Goal: Register for event/course

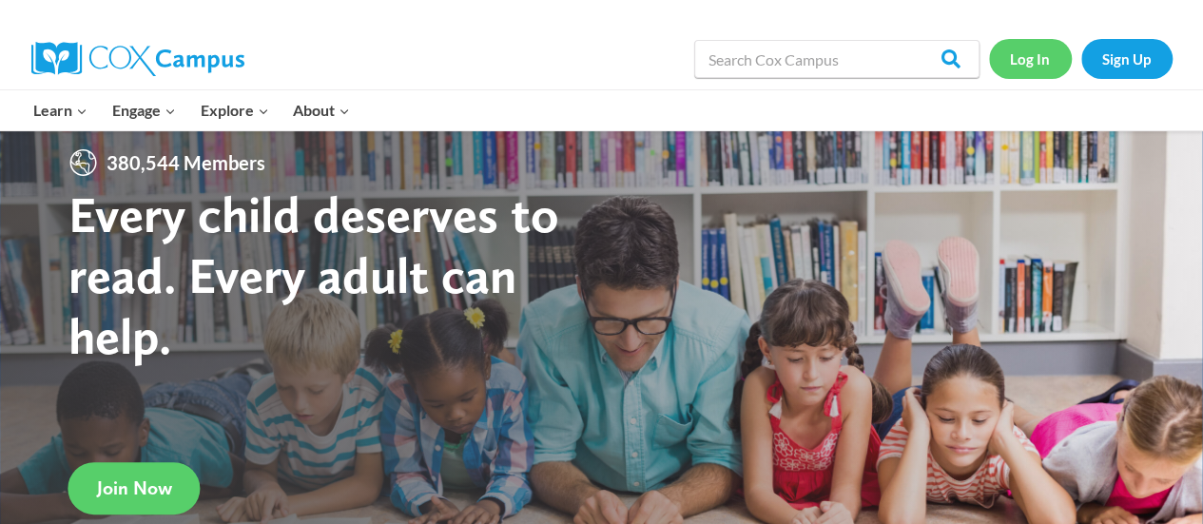
click at [1047, 64] on link "Log In" at bounding box center [1030, 58] width 83 height 39
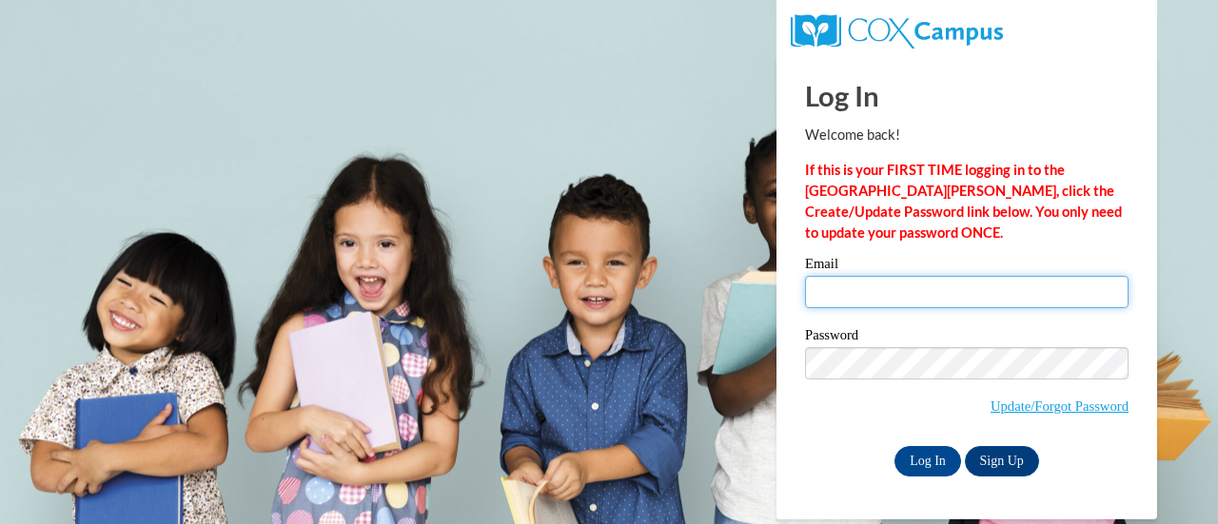
click at [894, 296] on input "Email" at bounding box center [966, 292] width 323 height 32
type input "kate.jensen@rusd.org"
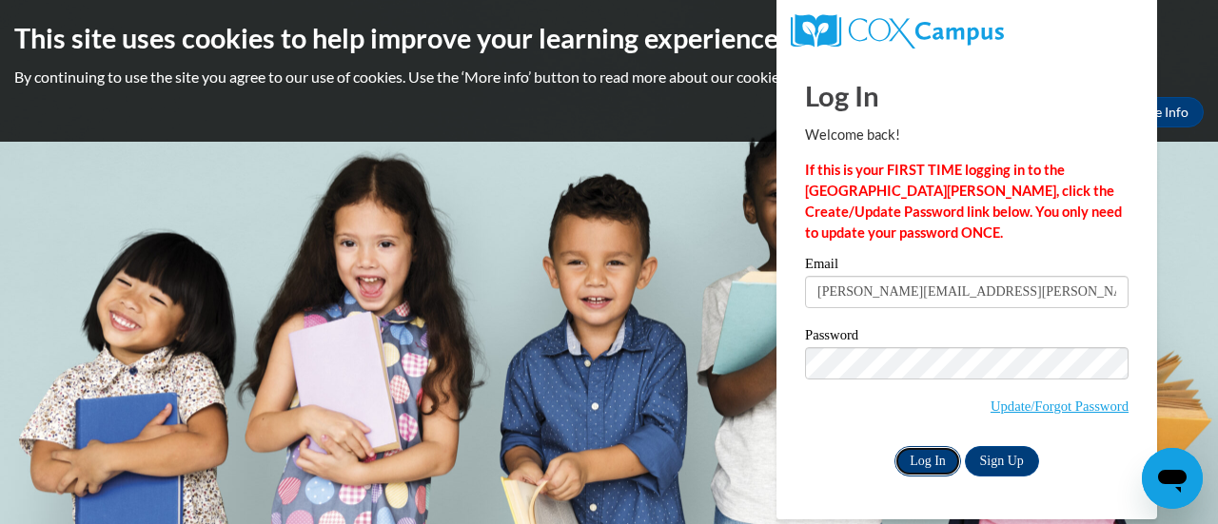
click at [925, 452] on input "Log In" at bounding box center [927, 461] width 67 height 30
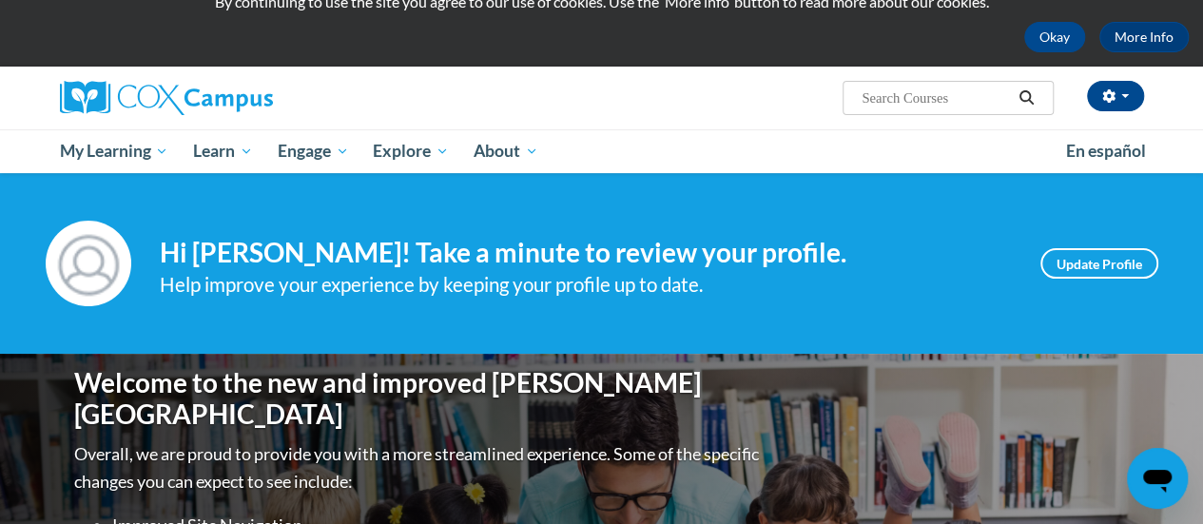
scroll to position [65, 0]
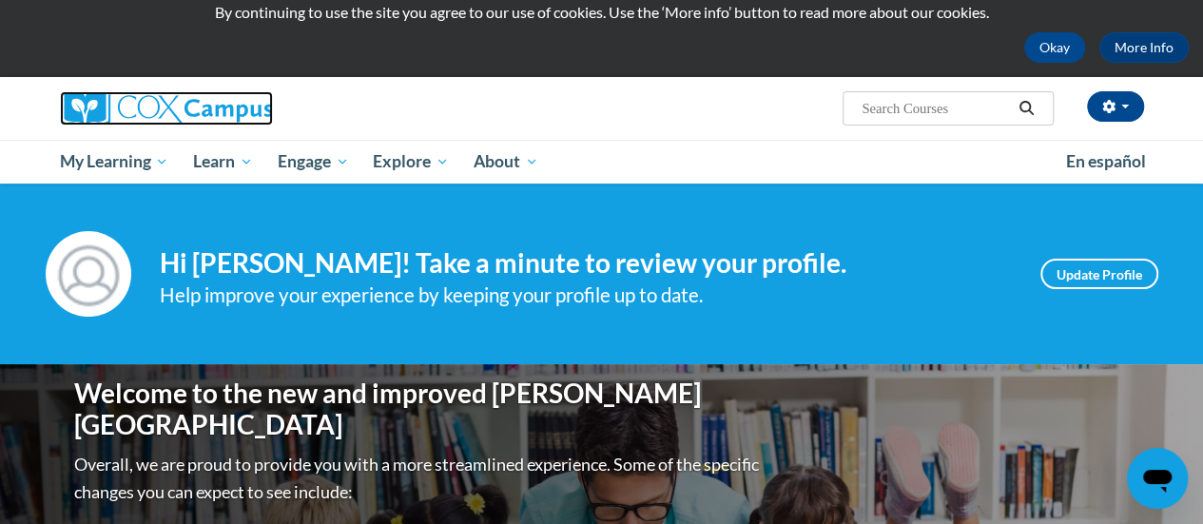
click at [198, 108] on img at bounding box center [166, 108] width 213 height 34
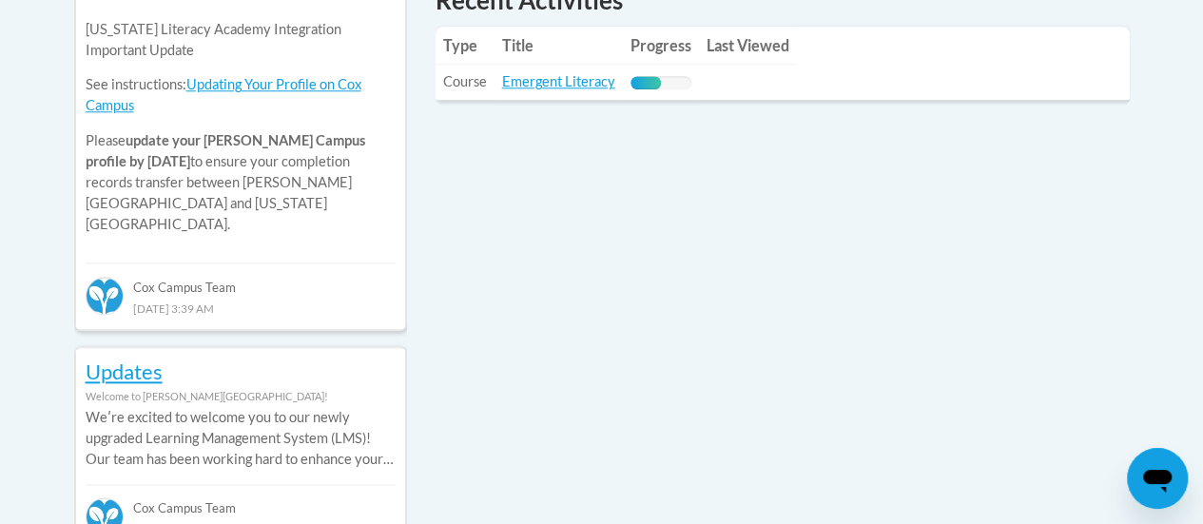
scroll to position [939, 0]
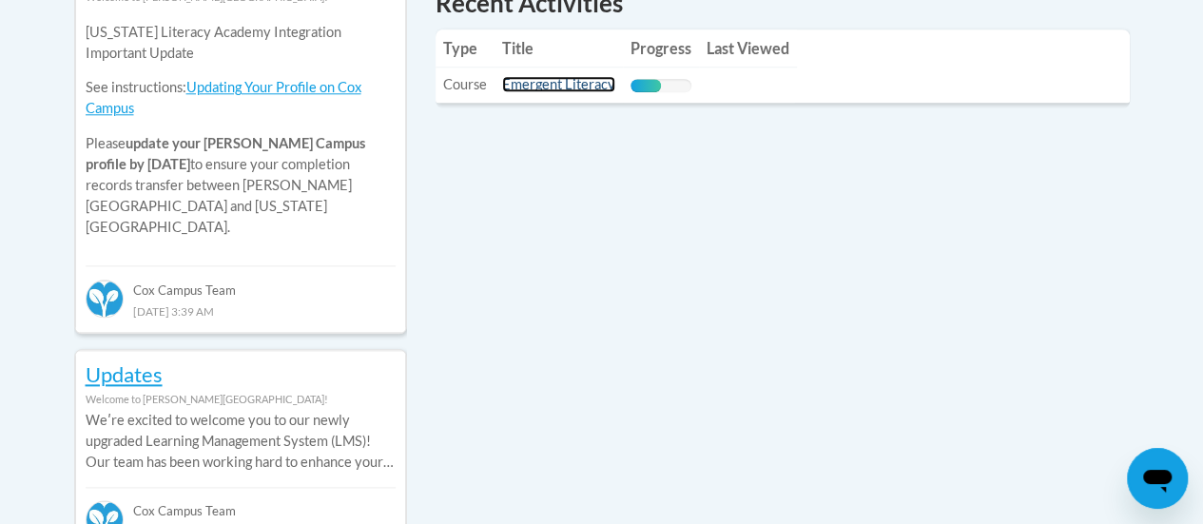
click at [571, 81] on link "Emergent Literacy" at bounding box center [558, 84] width 113 height 16
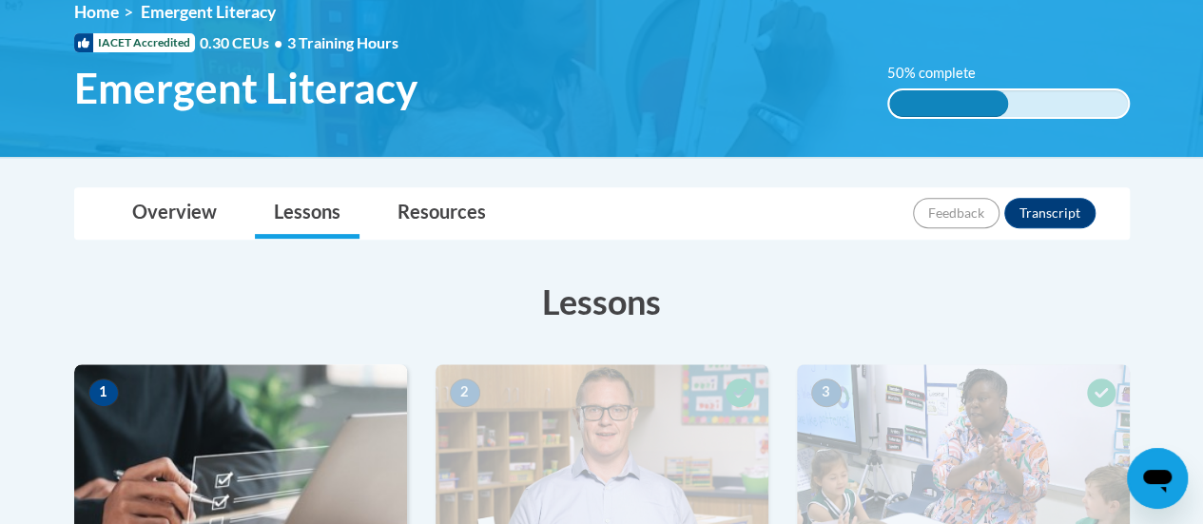
scroll to position [273, 0]
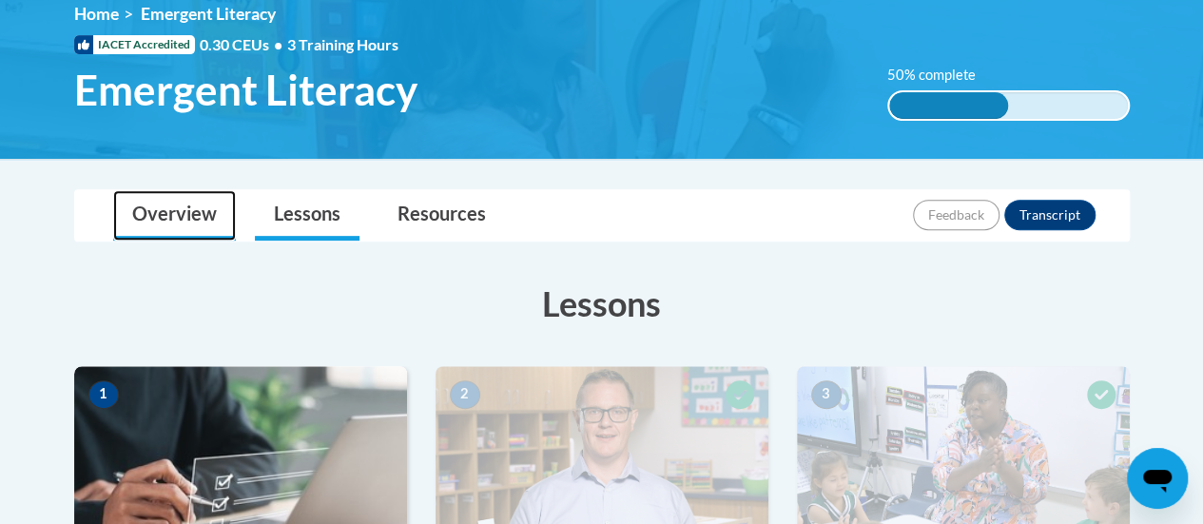
click at [162, 216] on link "Overview" at bounding box center [174, 215] width 123 height 50
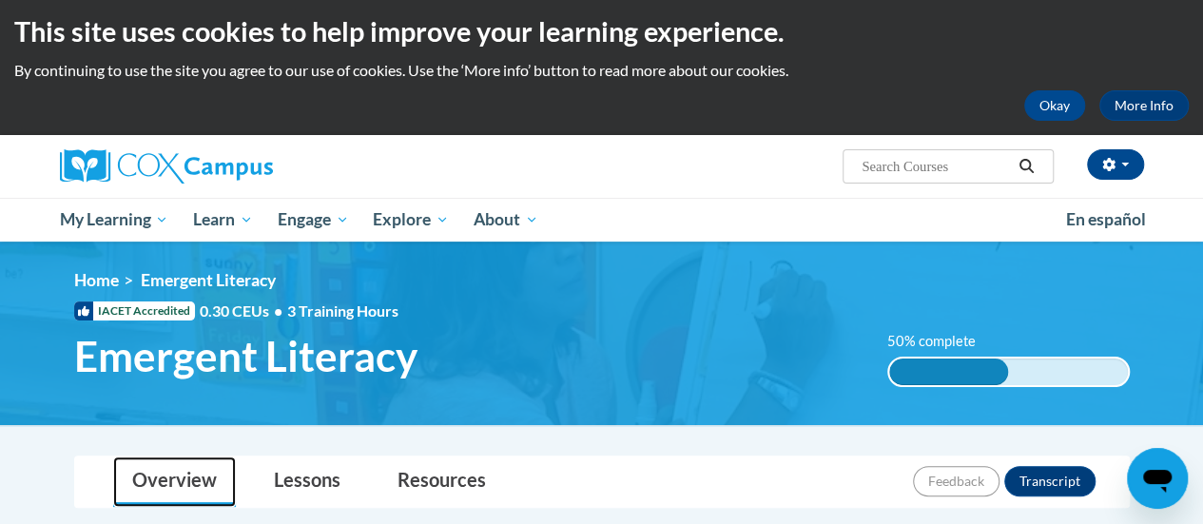
scroll to position [0, 0]
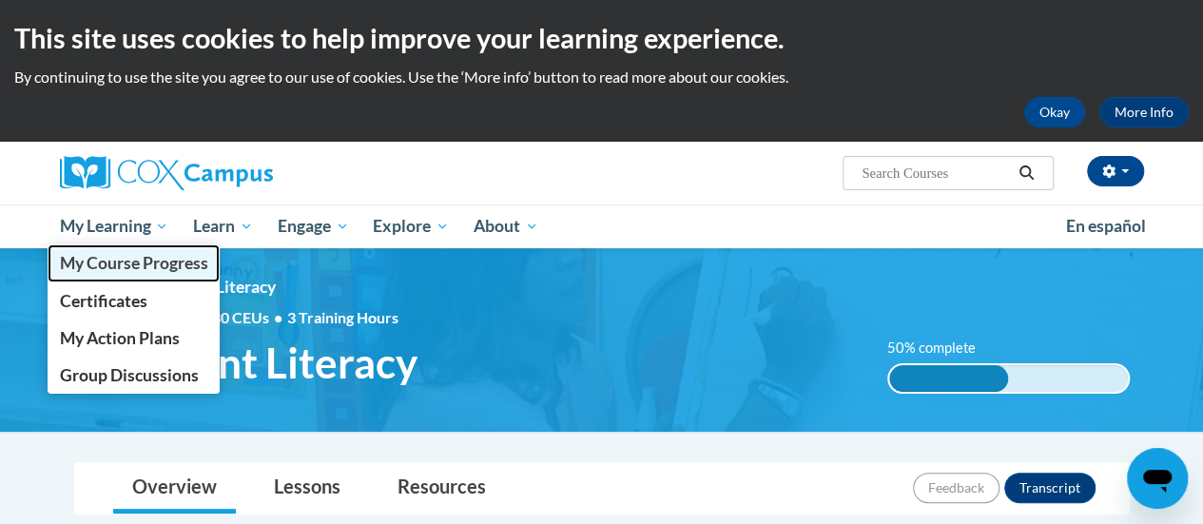
click at [140, 263] on span "My Course Progress" at bounding box center [133, 263] width 148 height 20
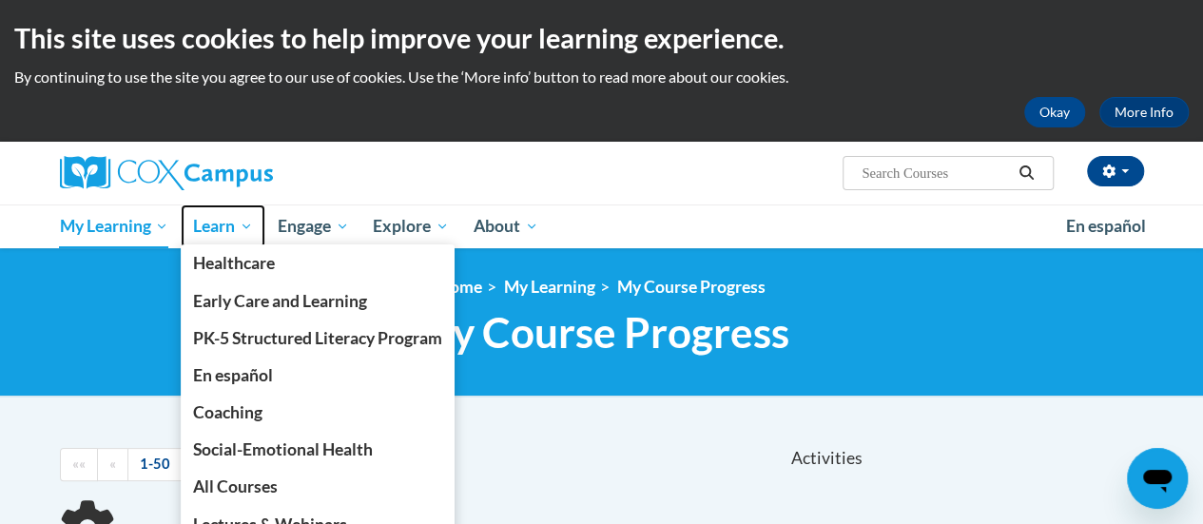
click at [231, 225] on span "Learn" at bounding box center [223, 226] width 60 height 23
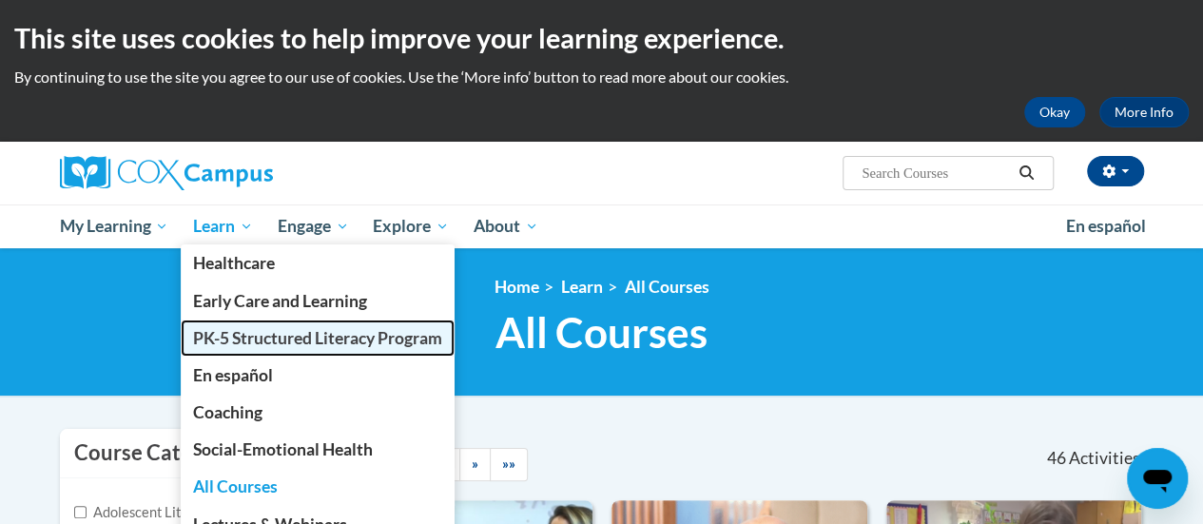
click at [240, 342] on span "PK-5 Structured Literacy Program" at bounding box center [317, 338] width 249 height 20
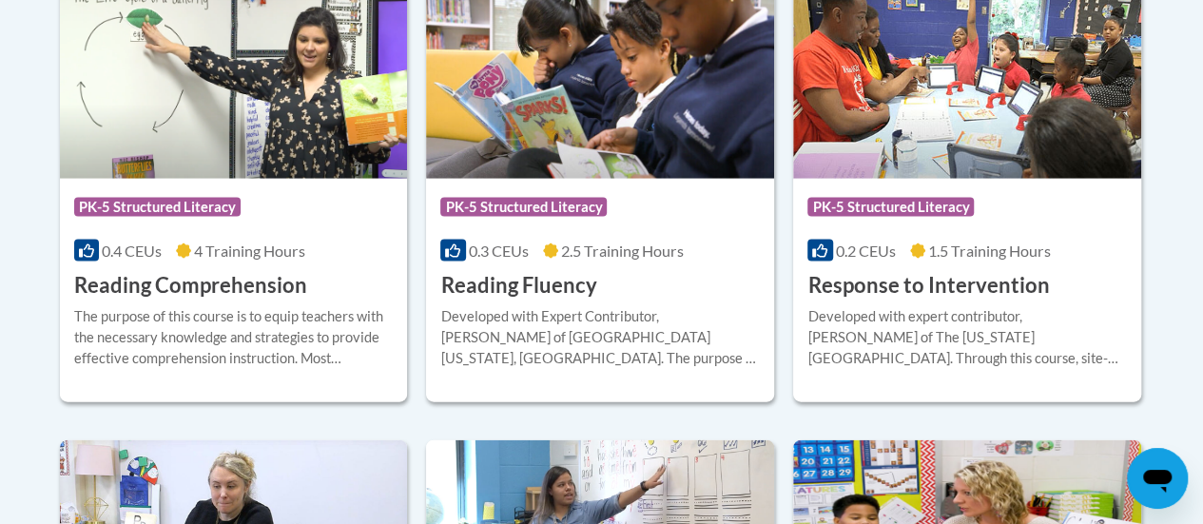
scroll to position [1885, 0]
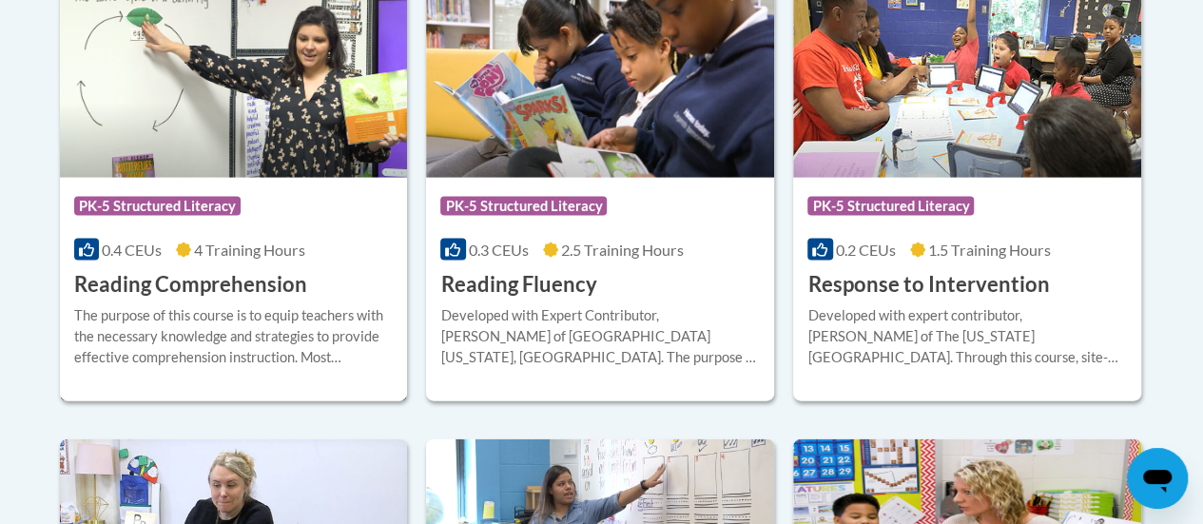
click at [174, 281] on h3 "Reading Comprehension" at bounding box center [190, 284] width 233 height 29
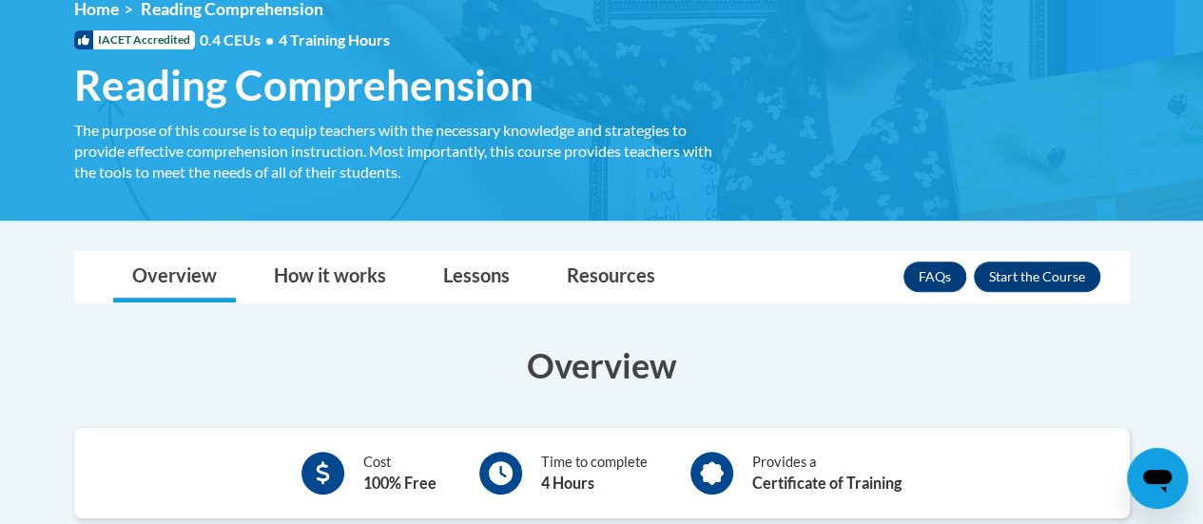
scroll to position [281, 0]
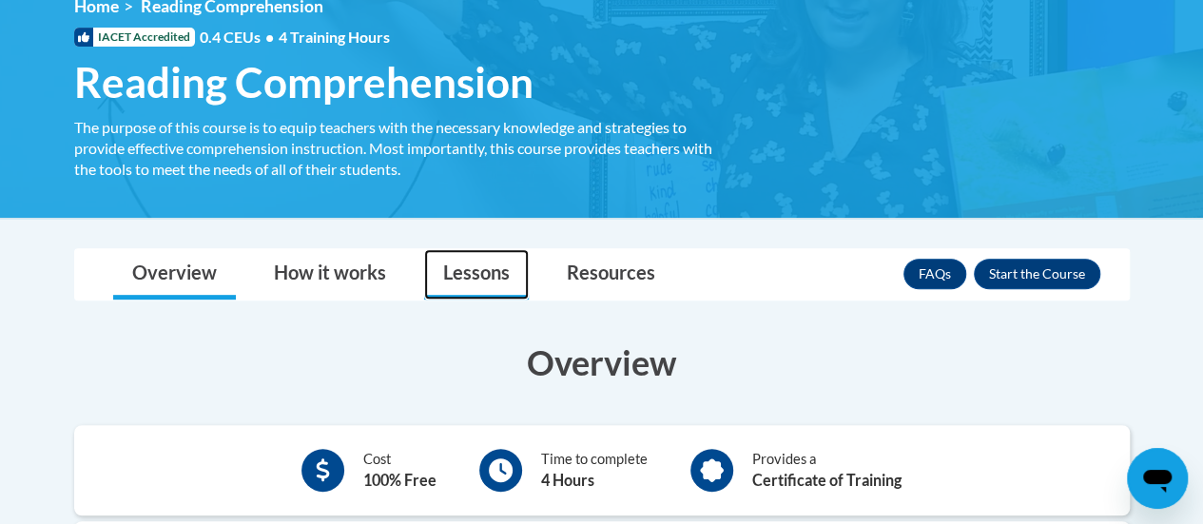
click at [485, 269] on link "Lessons" at bounding box center [476, 274] width 105 height 50
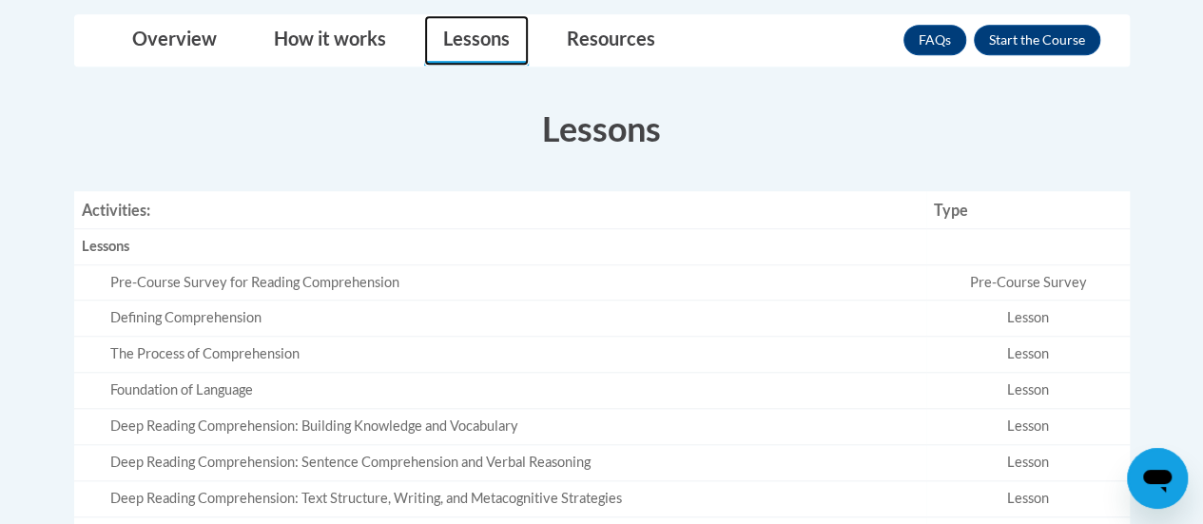
scroll to position [517, 0]
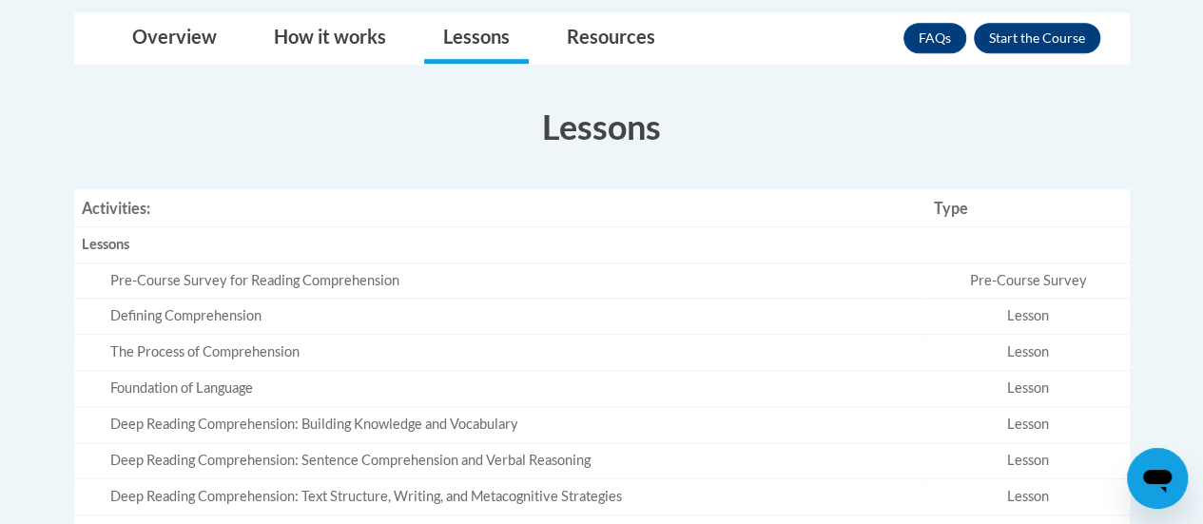
click at [462, 277] on div "Pre-Course Survey for Reading Comprehension" at bounding box center [515, 281] width 810 height 20
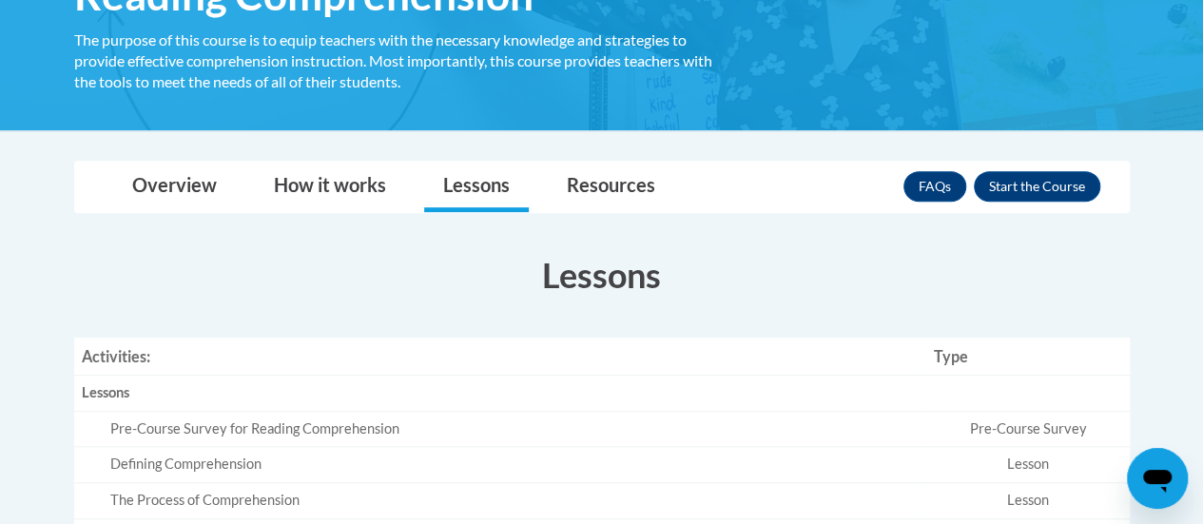
scroll to position [367, 0]
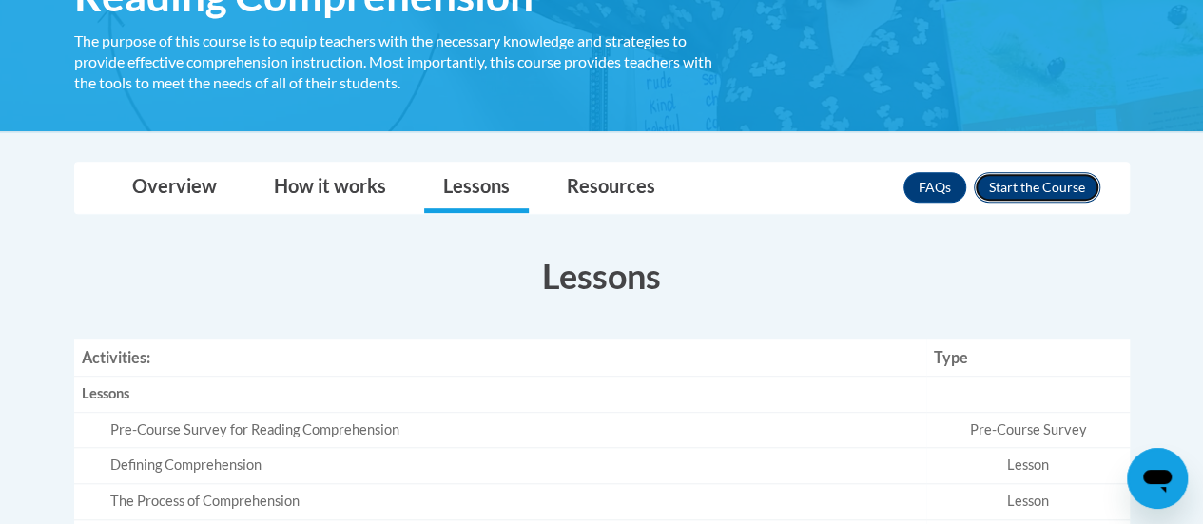
click at [1043, 182] on button "Enroll" at bounding box center [1037, 187] width 127 height 30
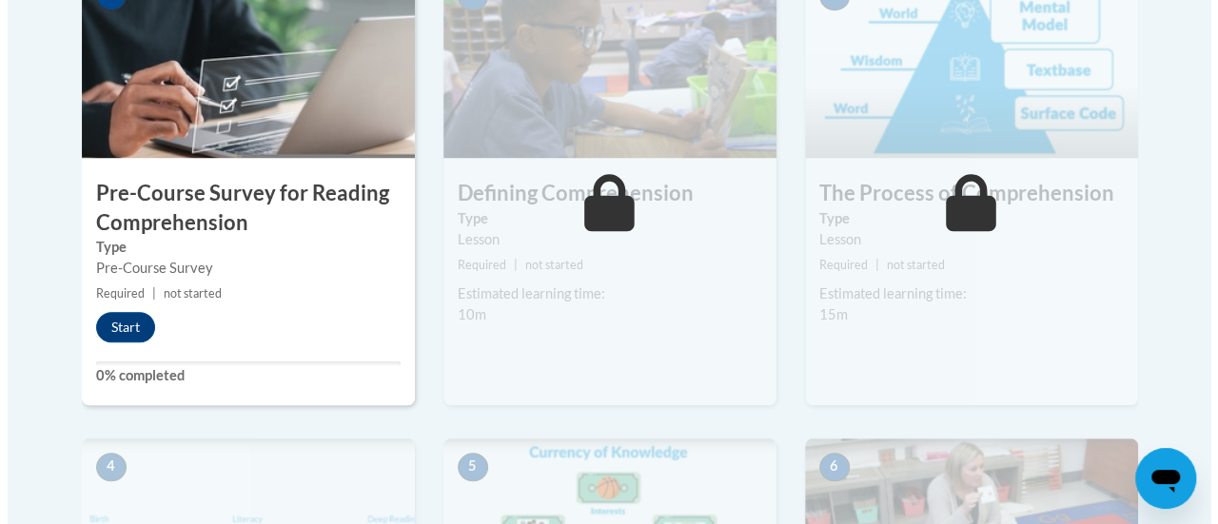
scroll to position [674, 0]
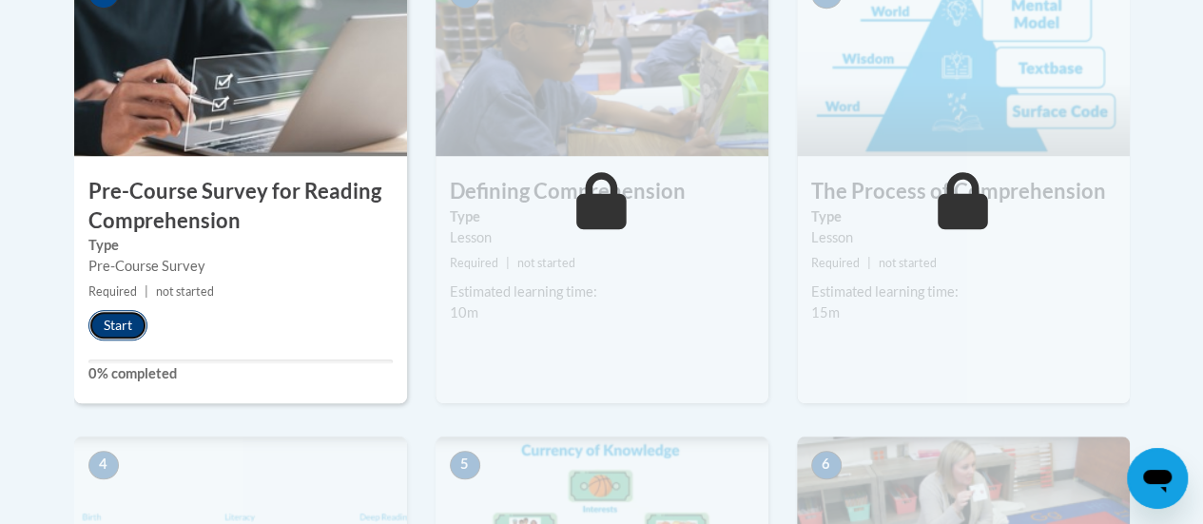
click at [126, 323] on button "Start" at bounding box center [117, 325] width 59 height 30
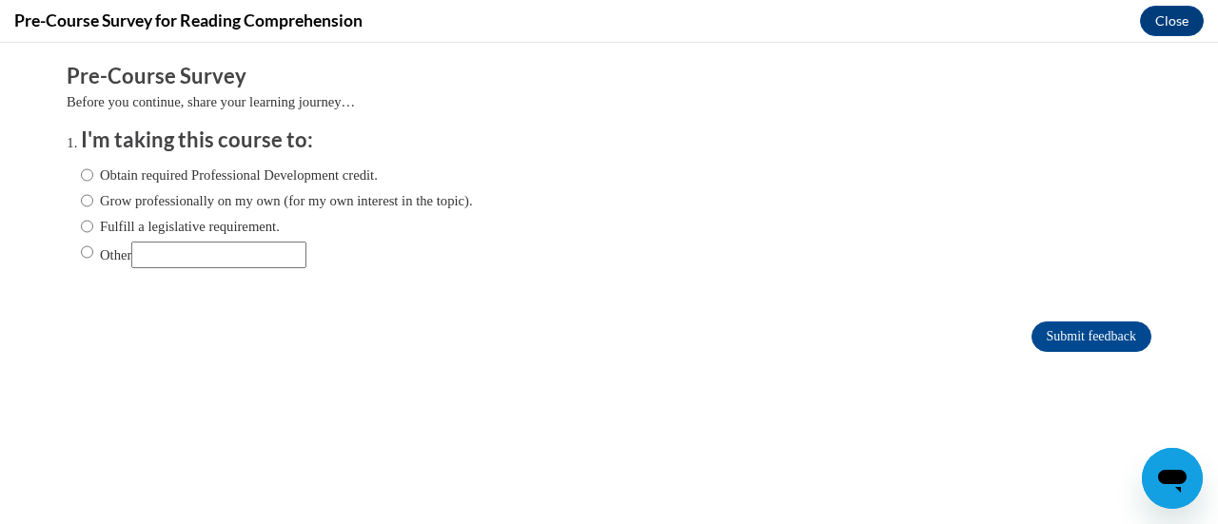
scroll to position [0, 0]
click at [81, 181] on input "Obtain required Professional Development credit." at bounding box center [87, 175] width 12 height 21
radio input "true"
click at [81, 207] on input "Grow professionally on my own (for my own interest in the topic)." at bounding box center [87, 200] width 12 height 21
radio input "true"
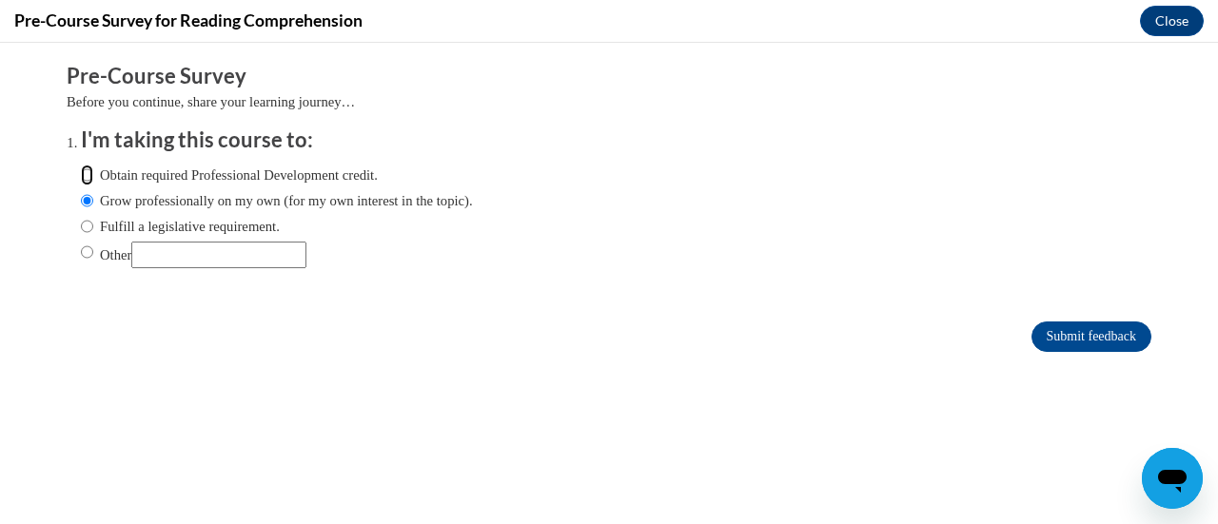
click at [81, 178] on input "Obtain required Professional Development credit." at bounding box center [87, 175] width 12 height 21
radio input "true"
click at [1069, 325] on input "Submit feedback" at bounding box center [1091, 337] width 120 height 30
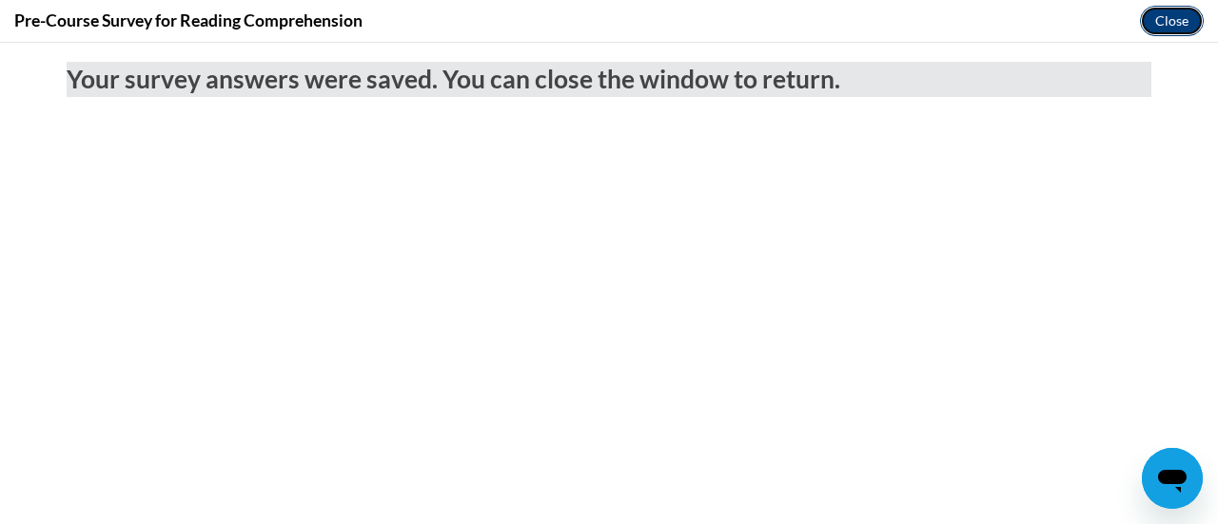
click at [1167, 29] on button "Close" at bounding box center [1172, 21] width 64 height 30
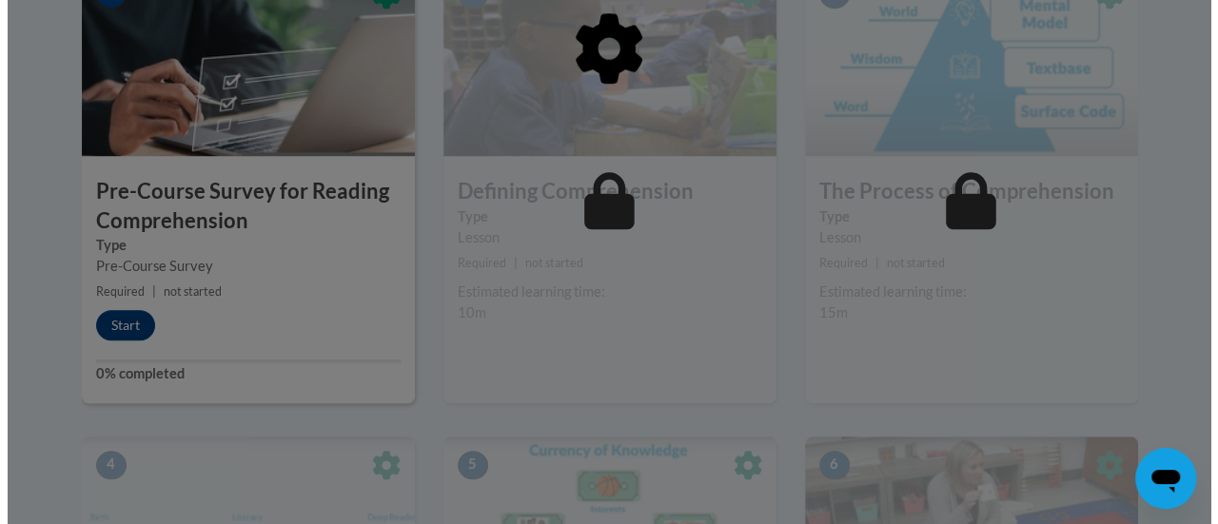
scroll to position [675, 0]
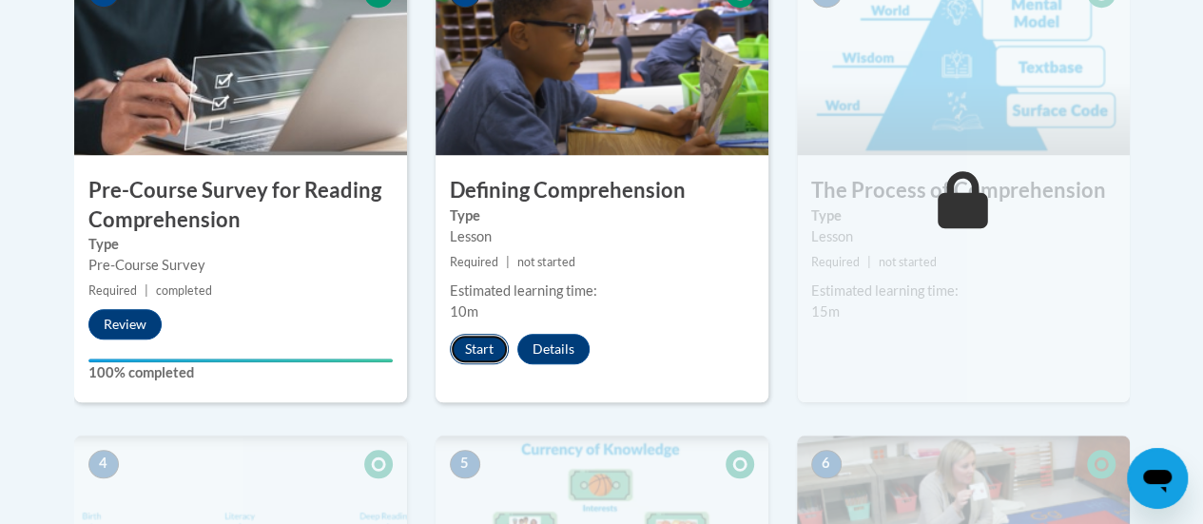
click at [489, 346] on button "Start" at bounding box center [479, 349] width 59 height 30
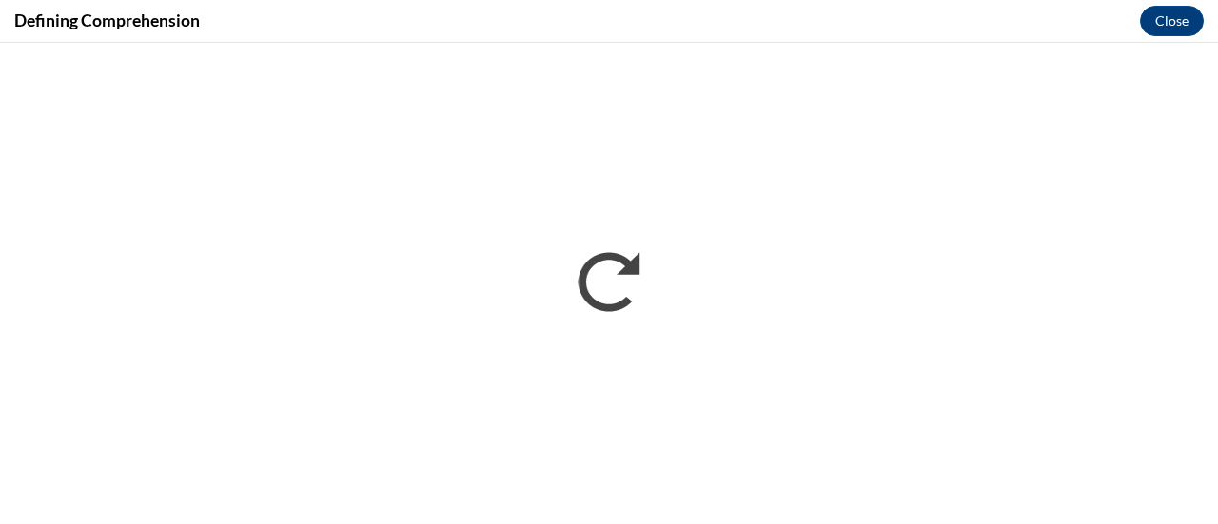
scroll to position [0, 0]
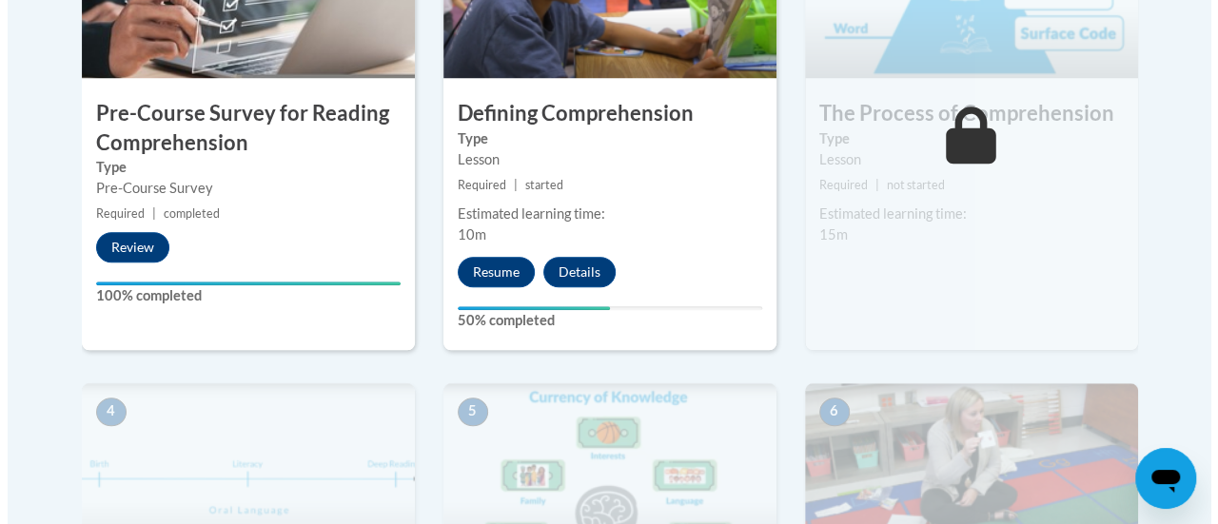
scroll to position [753, 0]
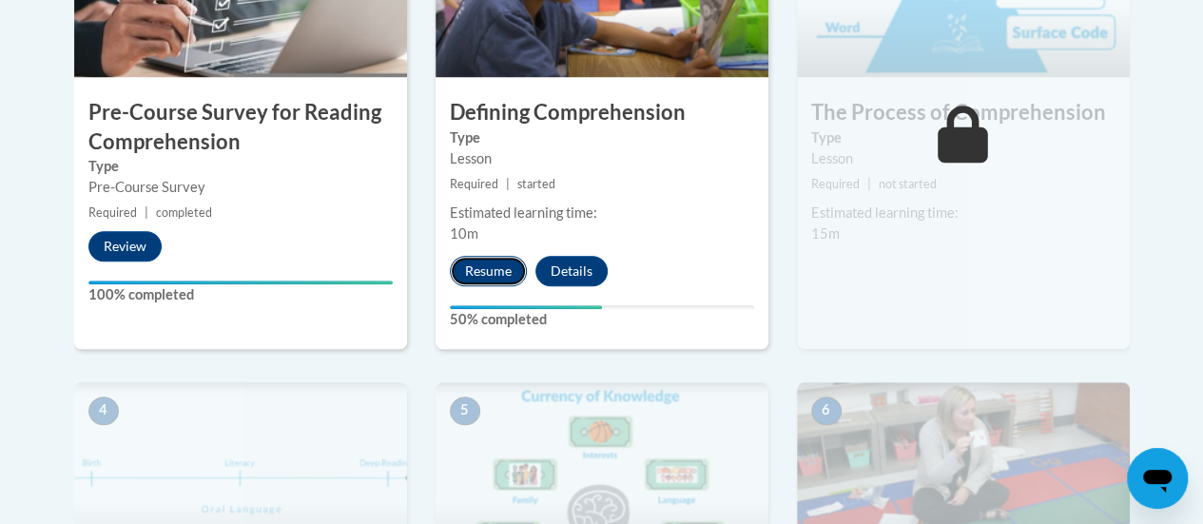
click at [499, 265] on button "Resume" at bounding box center [488, 271] width 77 height 30
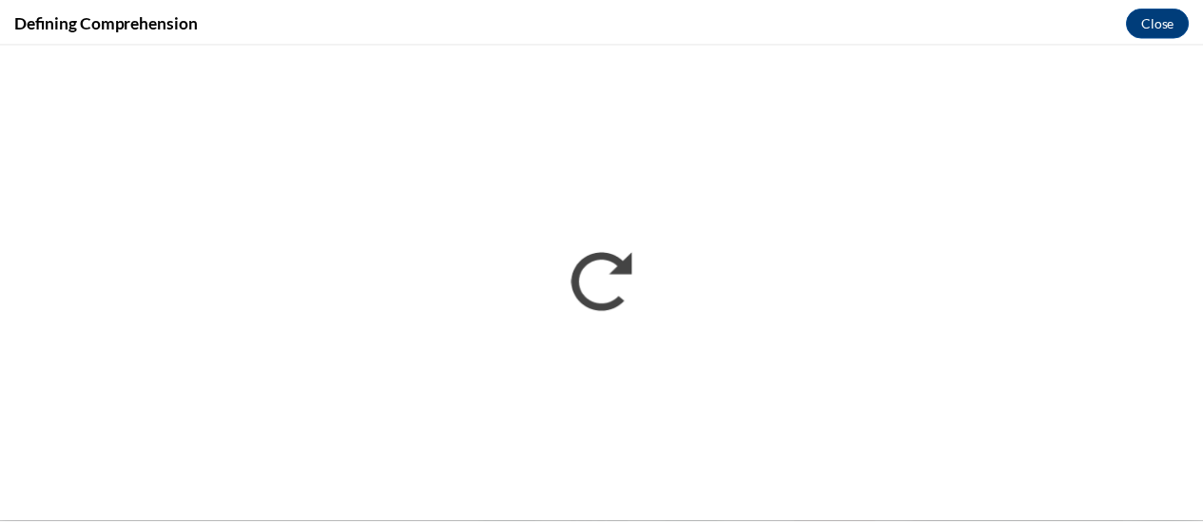
scroll to position [0, 0]
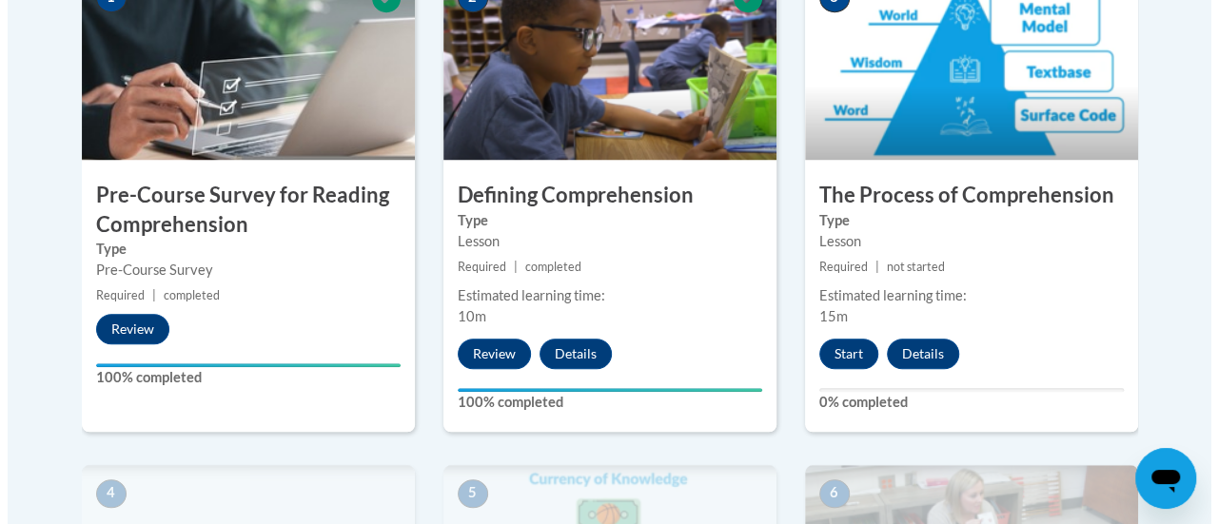
scroll to position [674, 0]
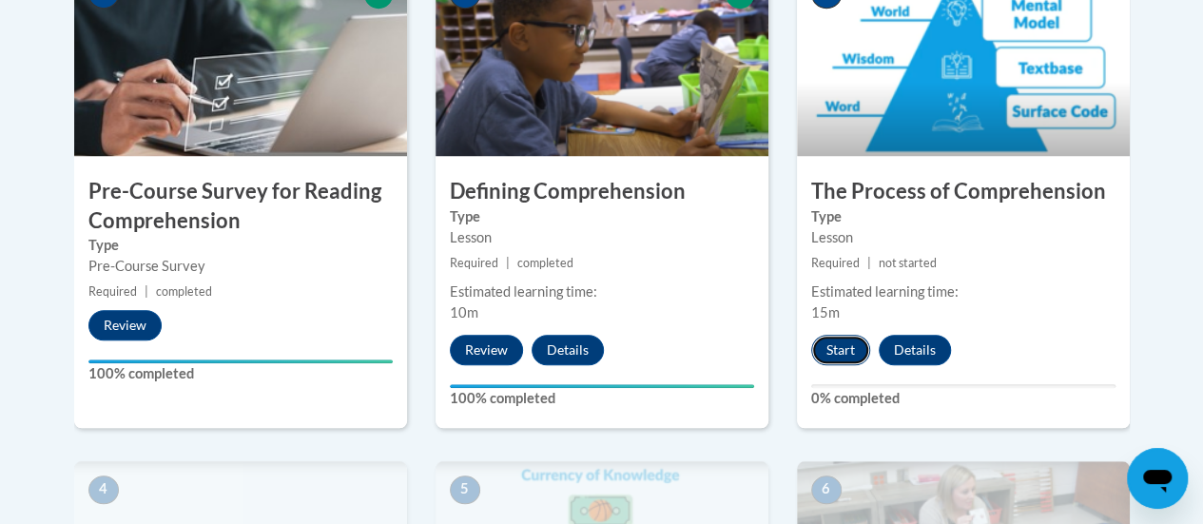
click at [839, 336] on button "Start" at bounding box center [841, 350] width 59 height 30
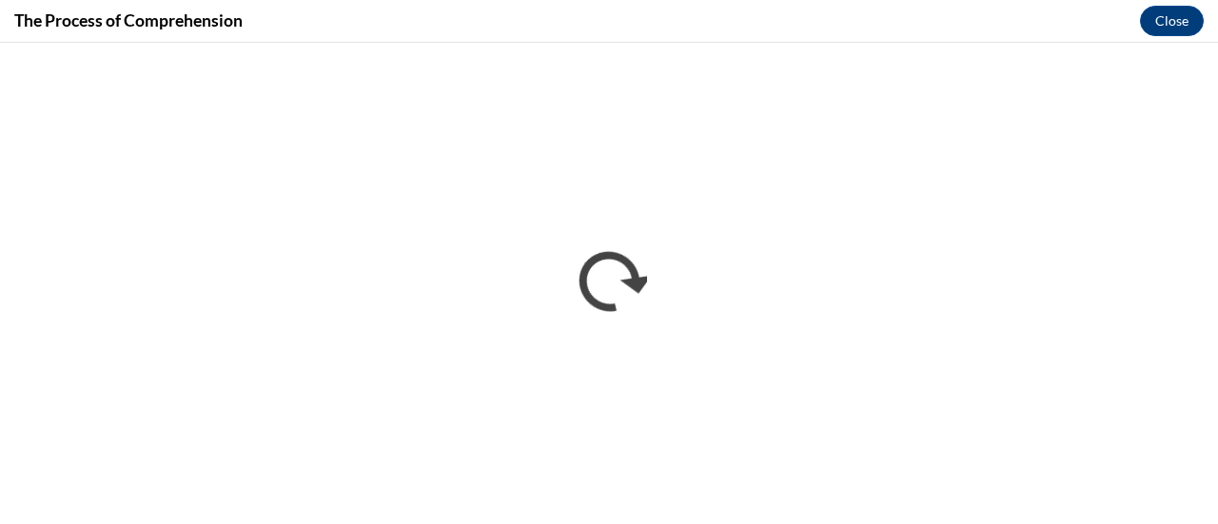
scroll to position [0, 0]
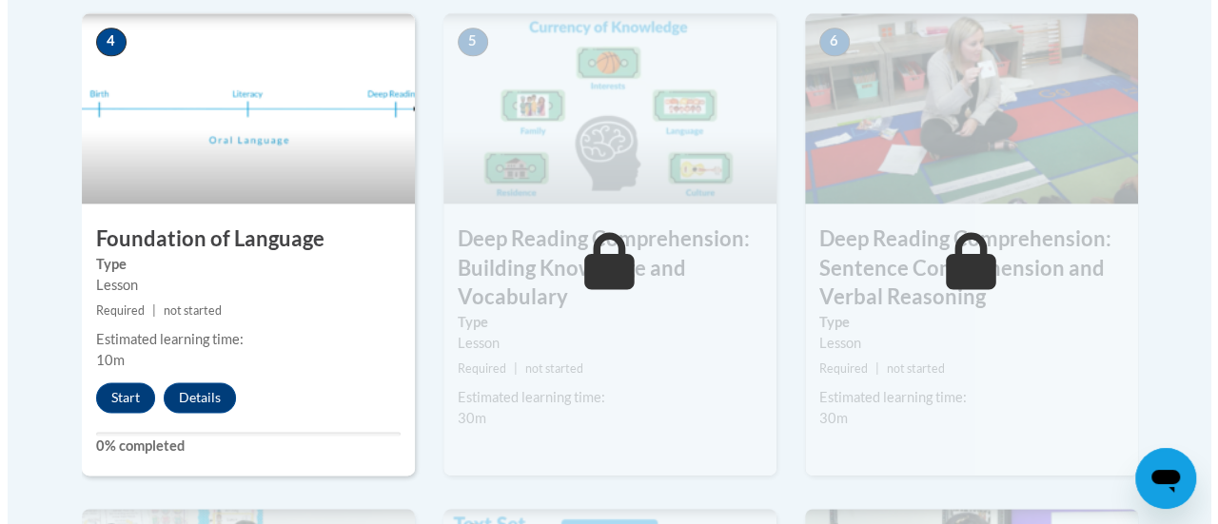
scroll to position [1140, 0]
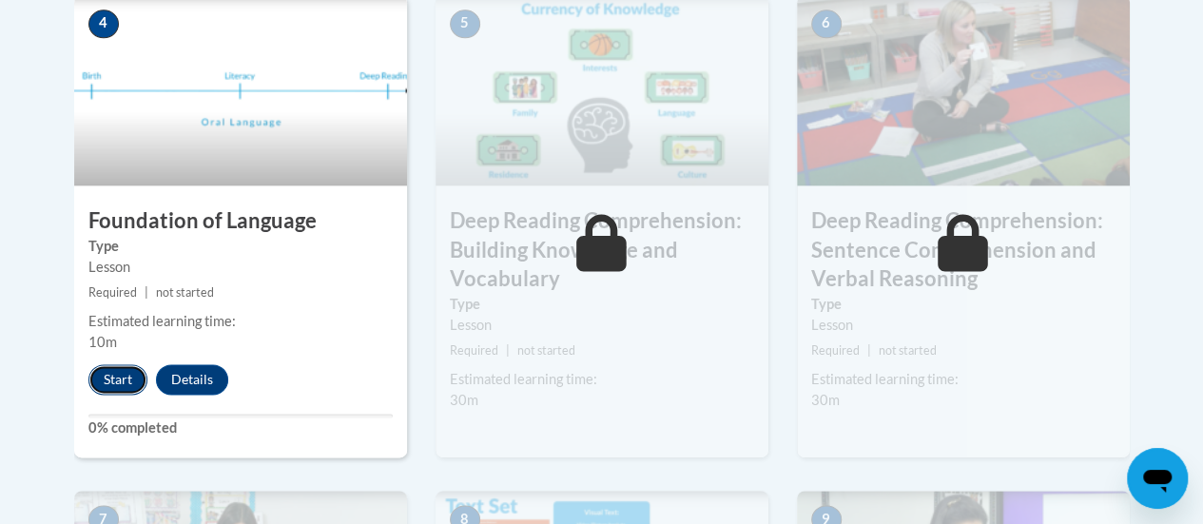
click at [135, 383] on button "Start" at bounding box center [117, 379] width 59 height 30
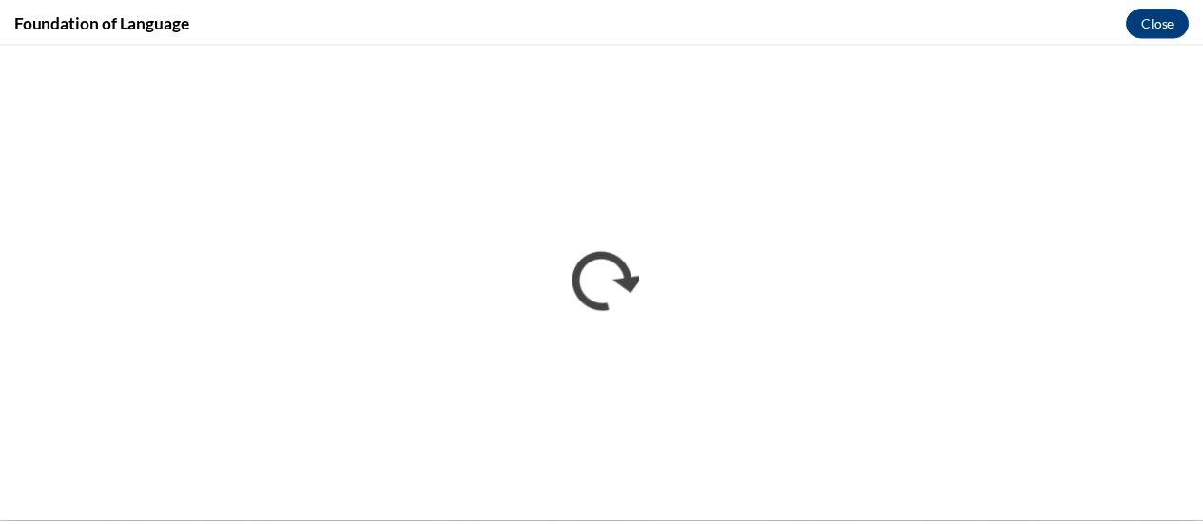
scroll to position [0, 0]
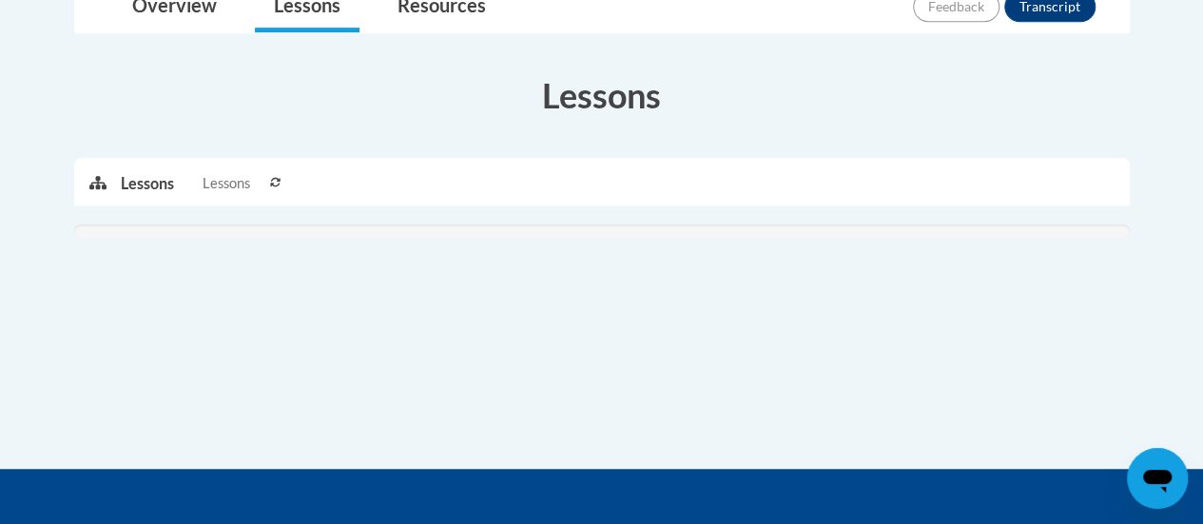
scroll to position [481, 0]
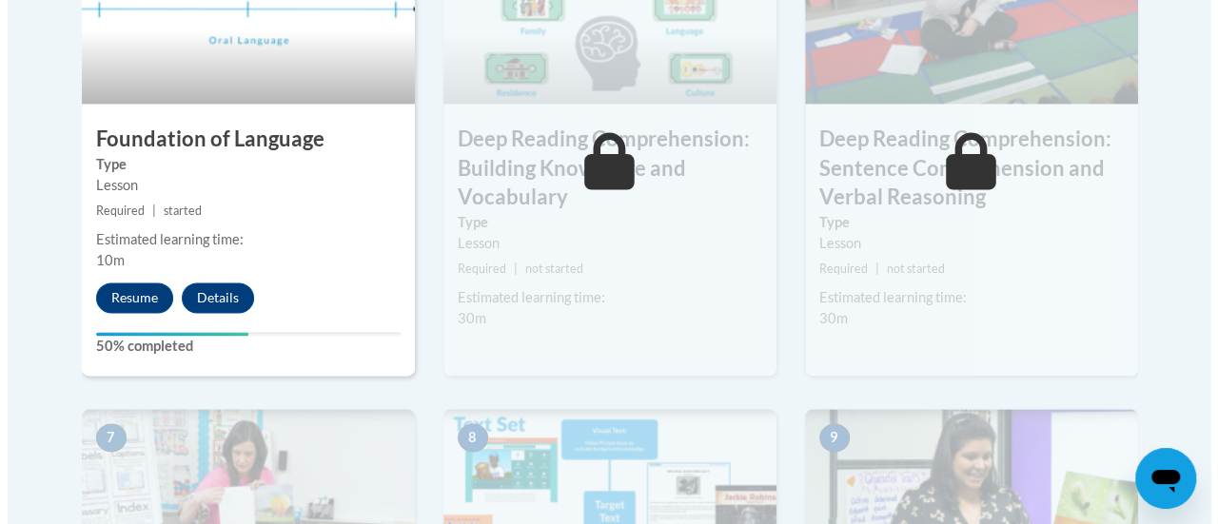
scroll to position [1231, 0]
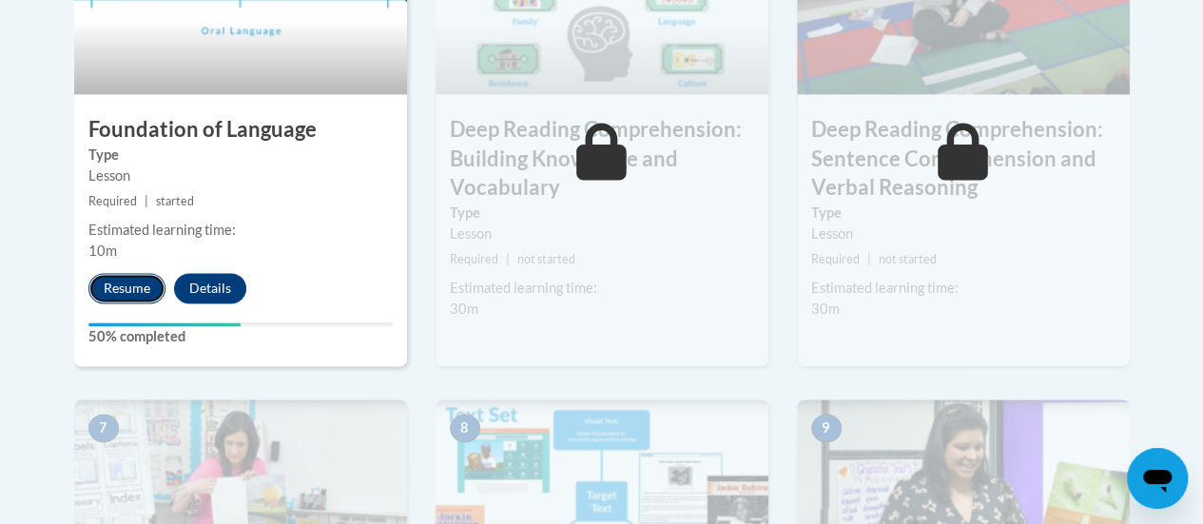
click at [127, 278] on button "Resume" at bounding box center [126, 288] width 77 height 30
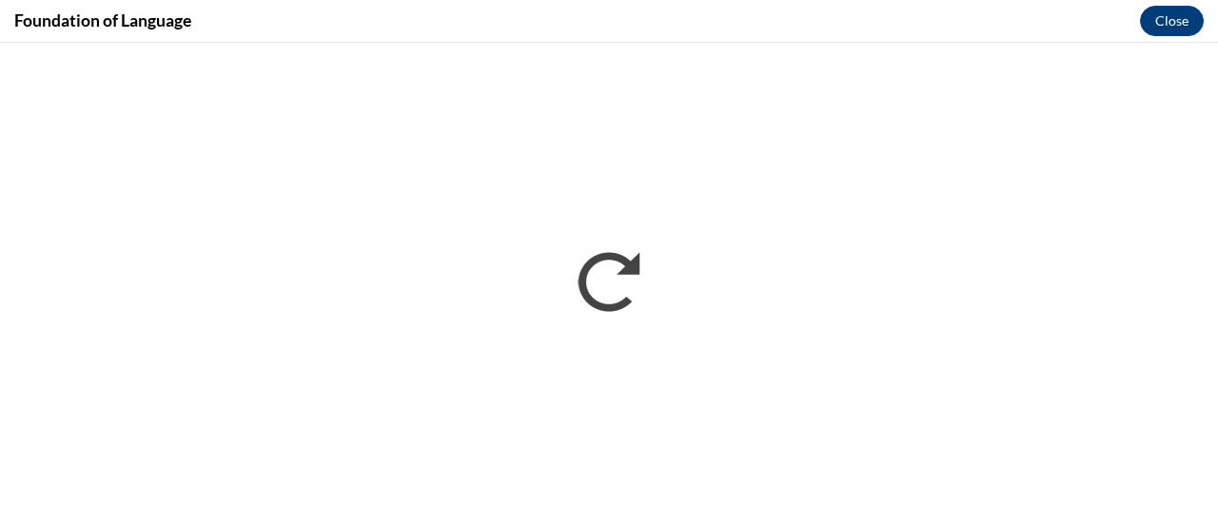
scroll to position [0, 0]
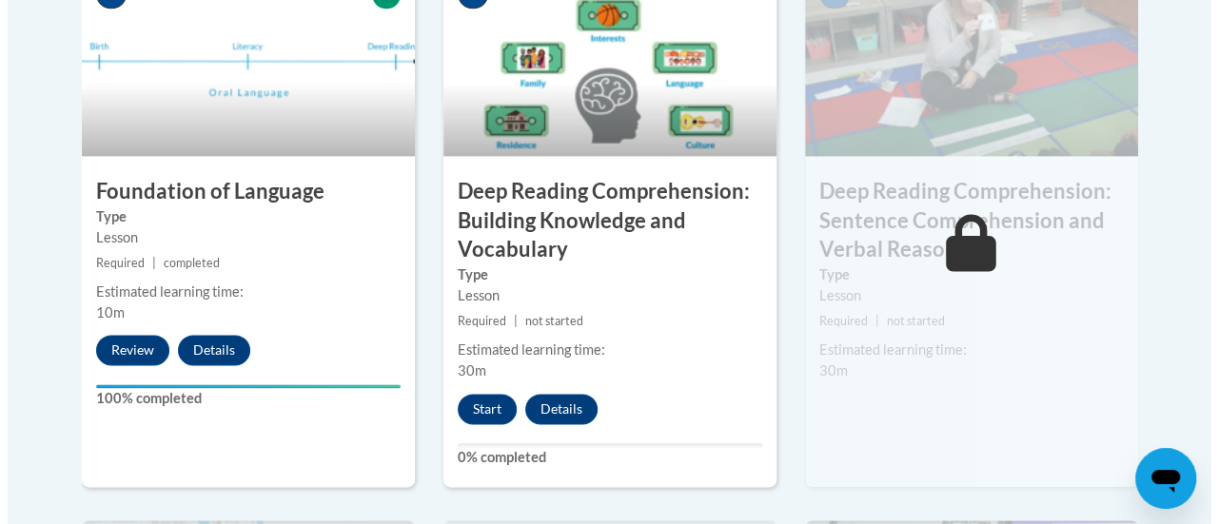
scroll to position [1170, 0]
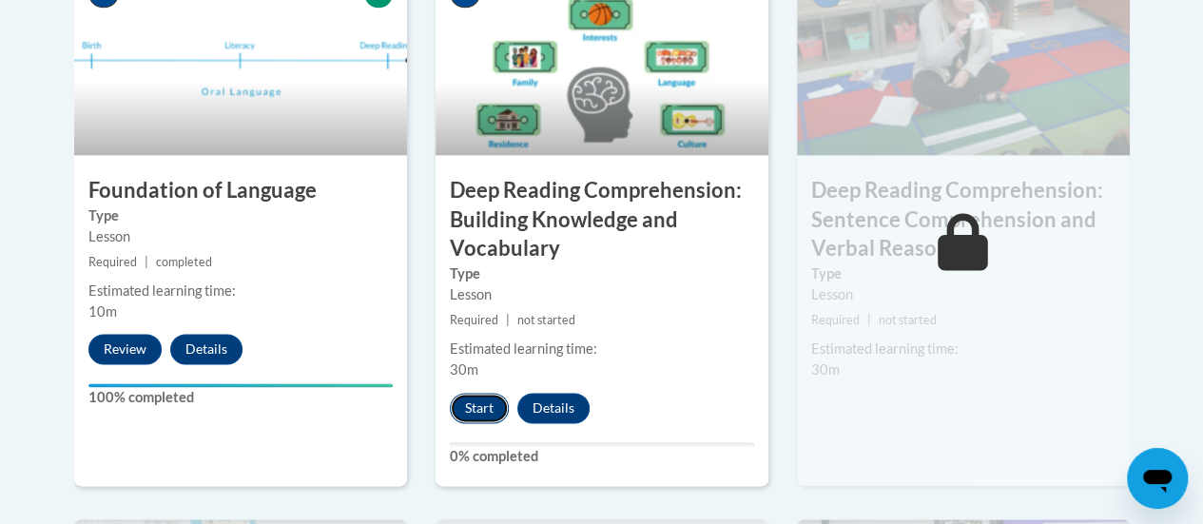
click at [485, 410] on button "Start" at bounding box center [479, 408] width 59 height 30
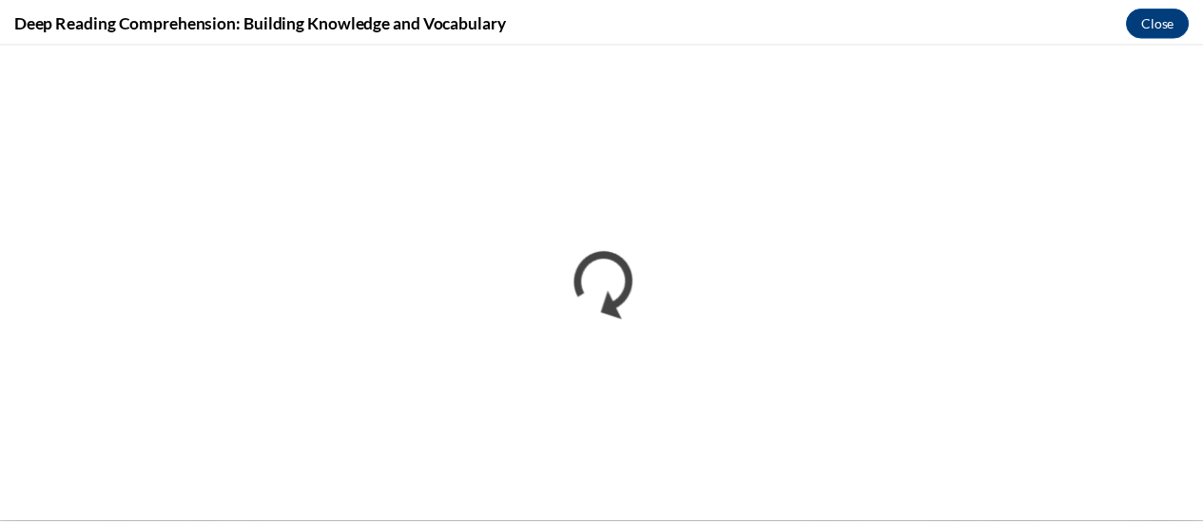
scroll to position [0, 0]
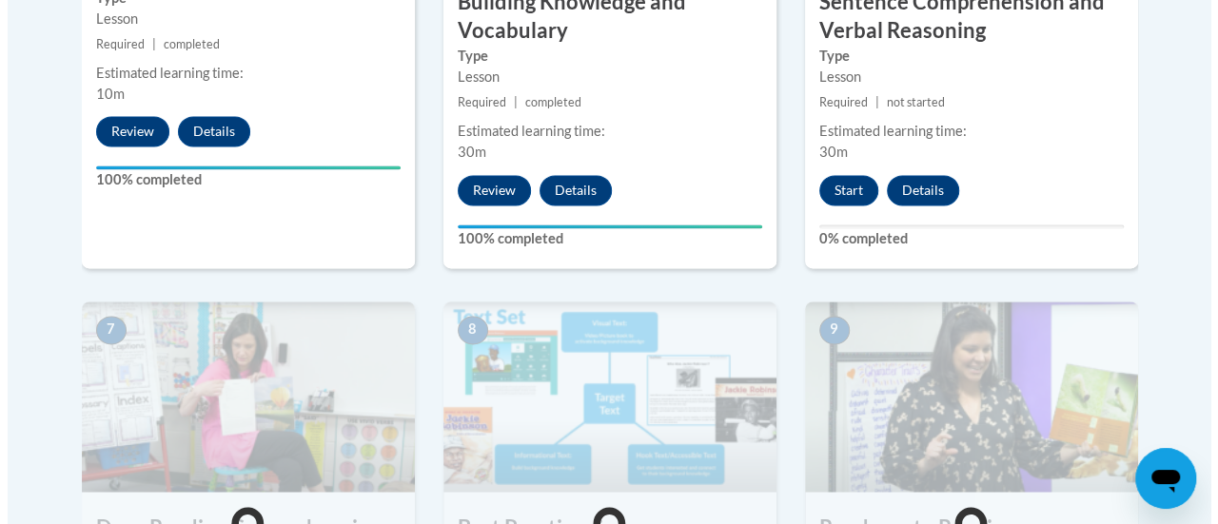
scroll to position [1387, 0]
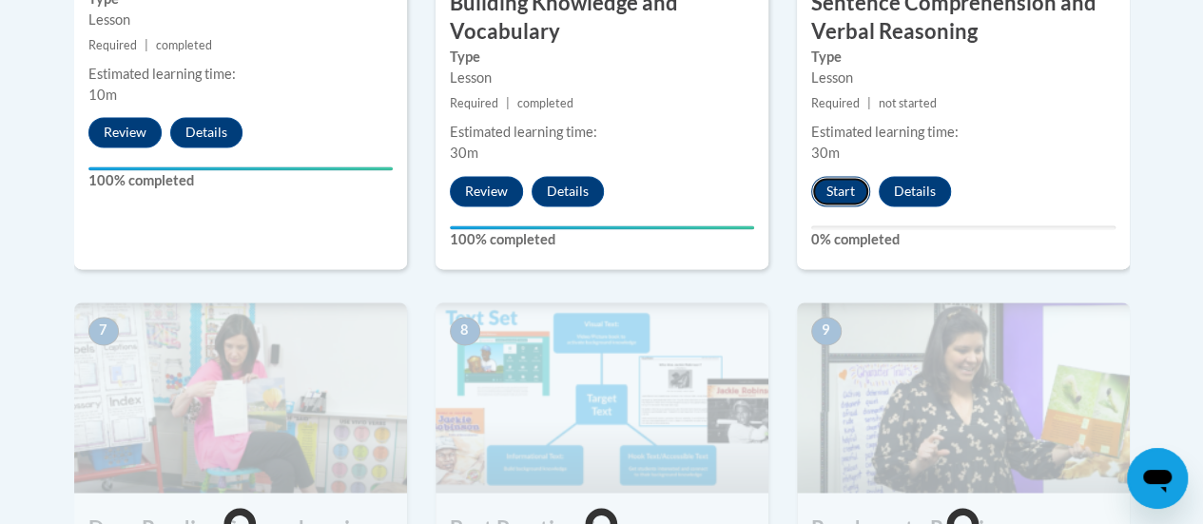
click at [841, 184] on button "Start" at bounding box center [841, 191] width 59 height 30
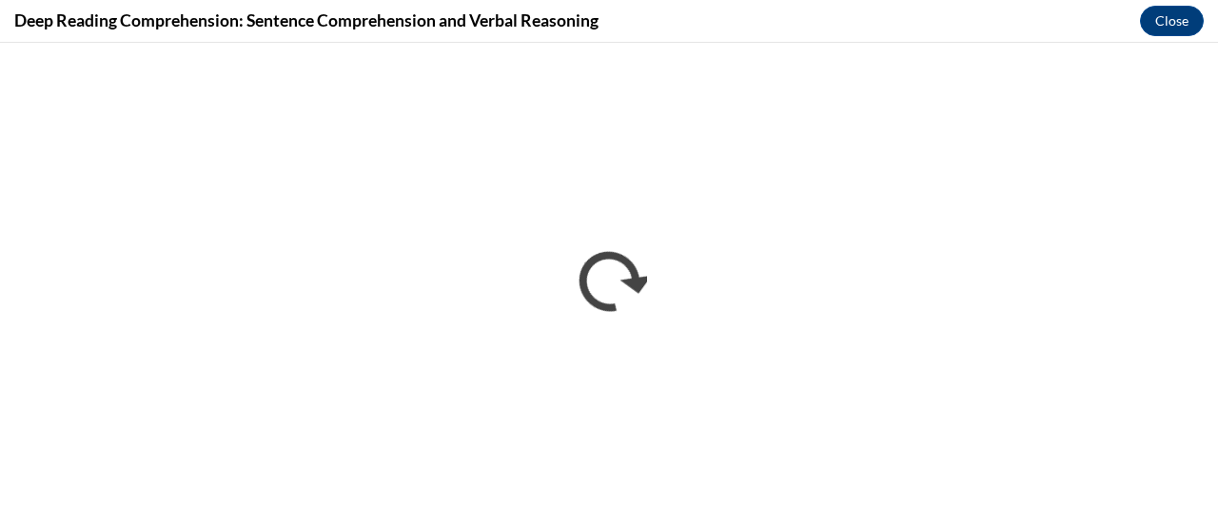
scroll to position [0, 0]
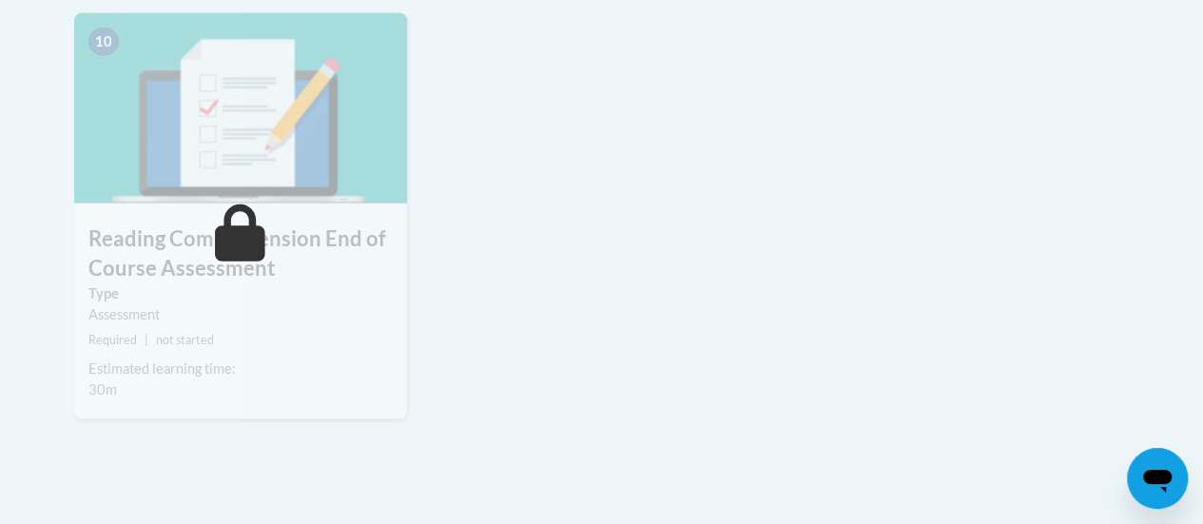
scroll to position [2233, 0]
